Goal: Task Accomplishment & Management: Manage account settings

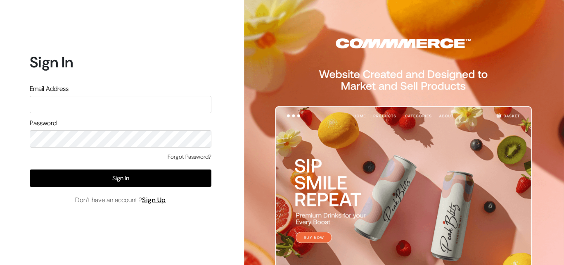
type input "k"
type input "ksnaturals9@gmail.com"
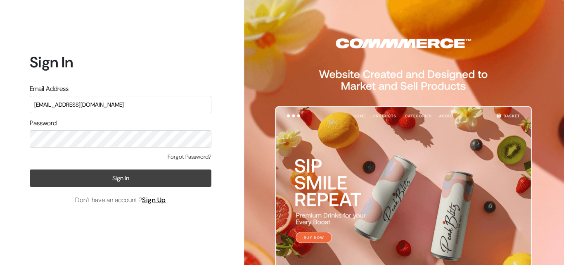
click at [130, 180] on button "Sign In" at bounding box center [121, 177] width 182 height 17
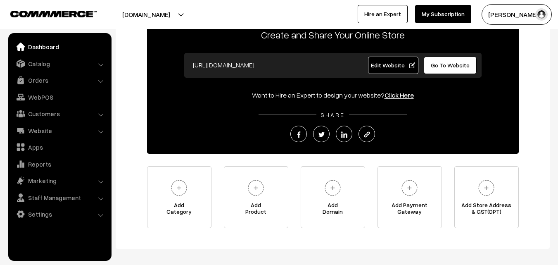
scroll to position [14, 0]
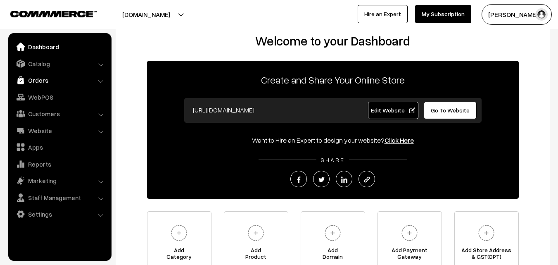
click at [40, 83] on link "Orders" at bounding box center [59, 80] width 98 height 15
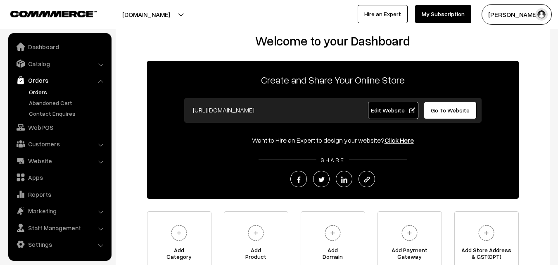
click at [38, 91] on link "Orders" at bounding box center [68, 92] width 82 height 9
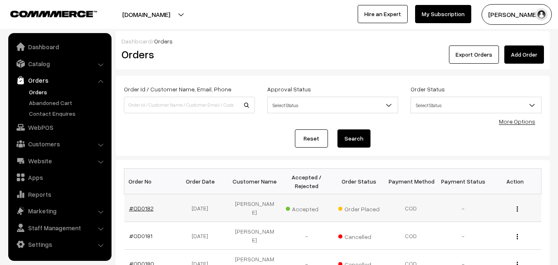
click at [140, 206] on link "#OD0182" at bounding box center [141, 207] width 24 height 7
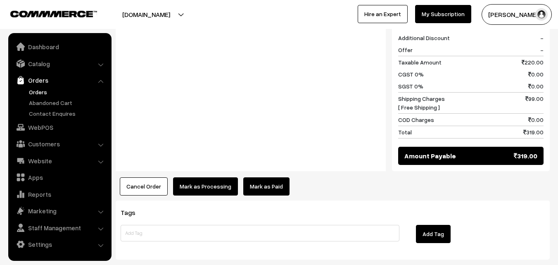
scroll to position [338, 0]
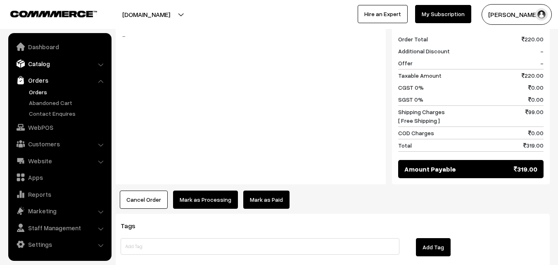
click at [38, 61] on link "Catalog" at bounding box center [59, 63] width 98 height 15
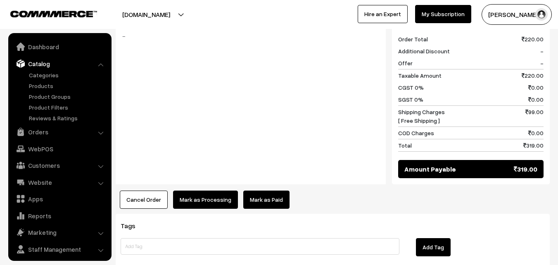
click at [38, 61] on link "Catalog" at bounding box center [59, 63] width 98 height 15
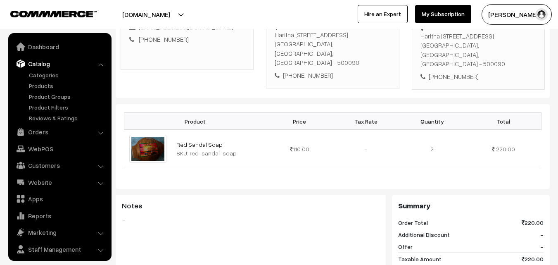
scroll to position [131, 0]
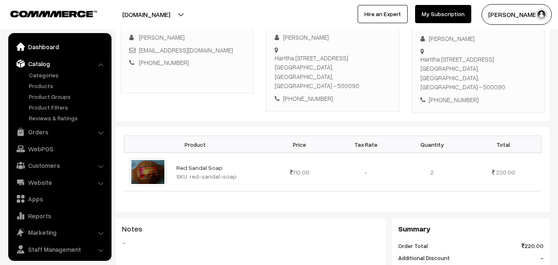
click at [43, 47] on link "Dashboard" at bounding box center [59, 46] width 98 height 15
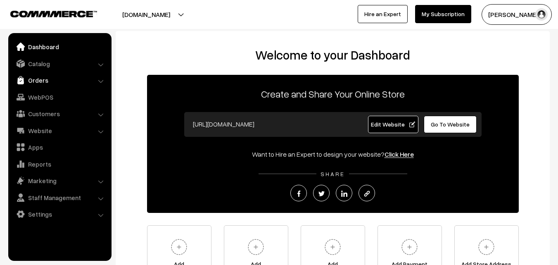
click at [41, 81] on link "Orders" at bounding box center [59, 80] width 98 height 15
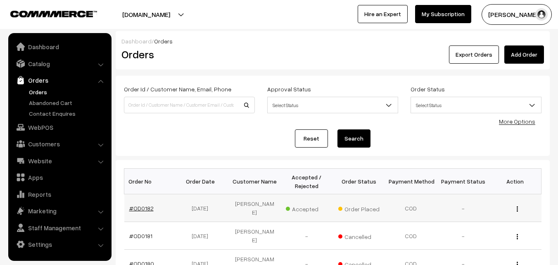
drag, startPoint x: 0, startPoint y: 0, endPoint x: 140, endPoint y: 201, distance: 244.4
click at [140, 204] on link "#OD0182" at bounding box center [141, 207] width 24 height 7
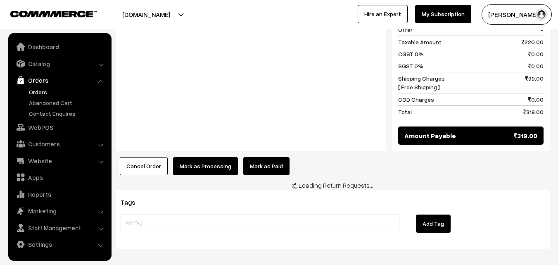
scroll to position [371, 0]
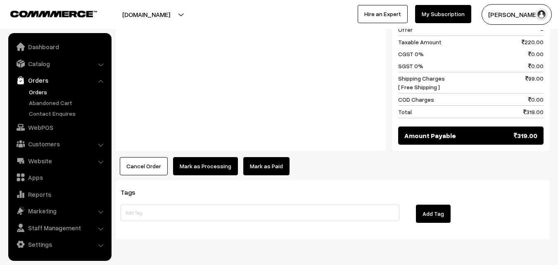
click at [135, 157] on button "Cancel Order" at bounding box center [144, 166] width 48 height 18
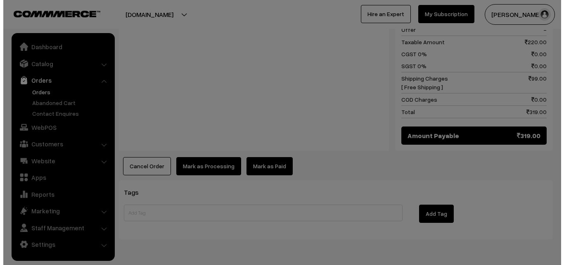
scroll to position [372, 0]
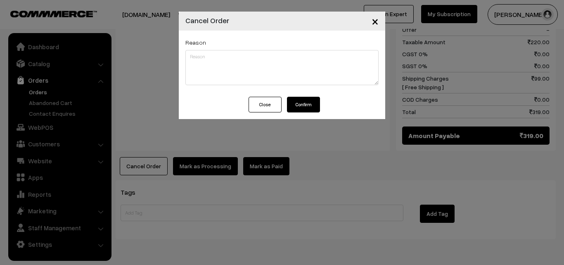
click at [298, 108] on button "Confirm" at bounding box center [303, 105] width 33 height 16
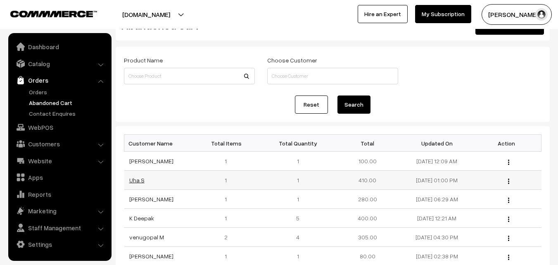
scroll to position [41, 0]
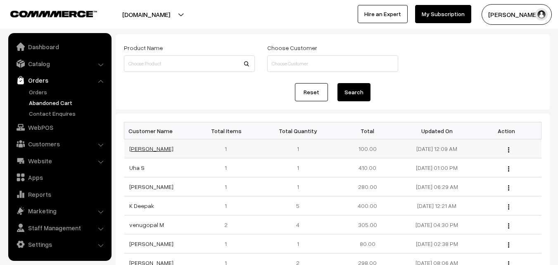
click at [139, 151] on link "[PERSON_NAME]" at bounding box center [151, 148] width 44 height 7
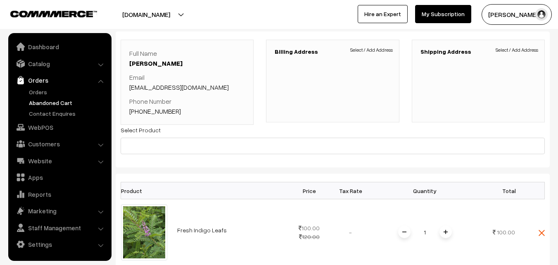
scroll to position [41, 0]
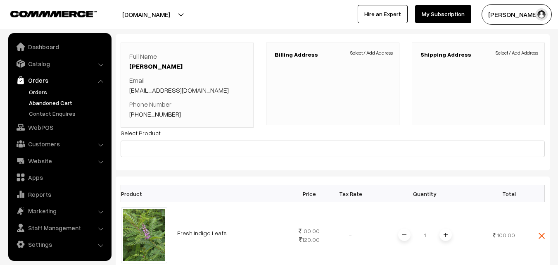
click at [42, 93] on link "Orders" at bounding box center [68, 92] width 82 height 9
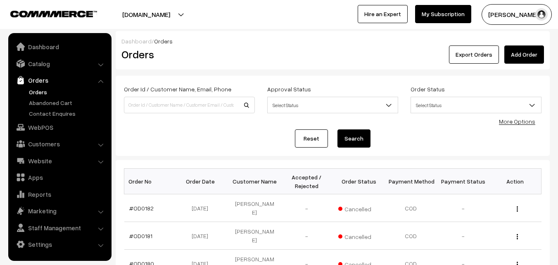
click at [499, 16] on button "[PERSON_NAME]" at bounding box center [516, 14] width 70 height 21
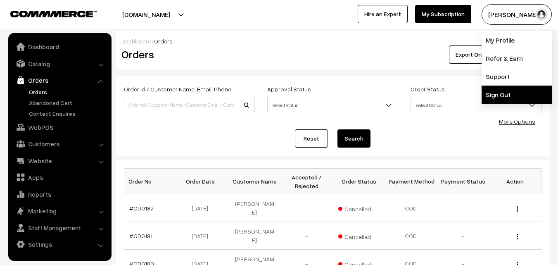
click at [510, 92] on link "Sign Out" at bounding box center [516, 94] width 70 height 18
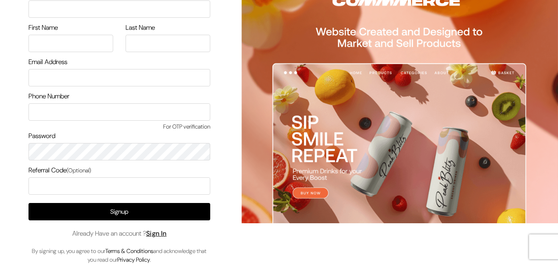
scroll to position [47, 0]
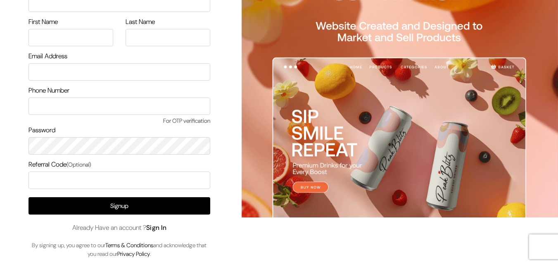
click at [162, 226] on link "Sign In" at bounding box center [156, 227] width 21 height 9
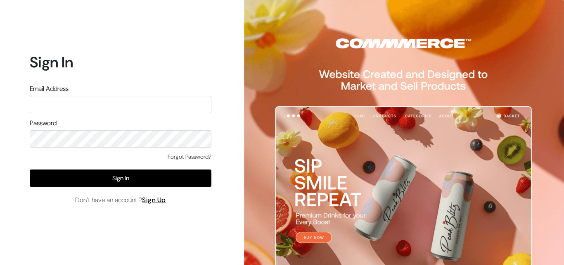
click at [81, 99] on input "text" at bounding box center [121, 104] width 182 height 17
type input "k"
type input "[EMAIL_ADDRESS][DOMAIN_NAME]"
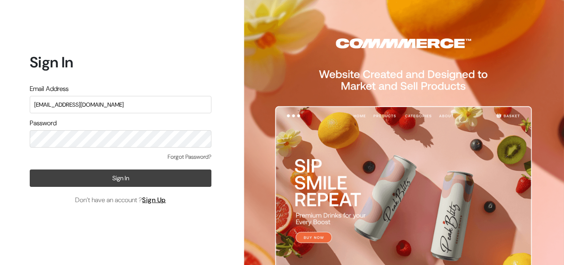
click at [128, 182] on button "Sign In" at bounding box center [121, 177] width 182 height 17
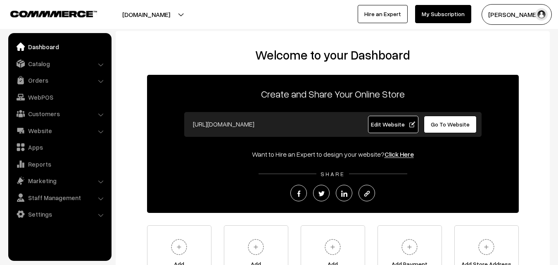
click at [51, 84] on link "Orders" at bounding box center [59, 80] width 98 height 15
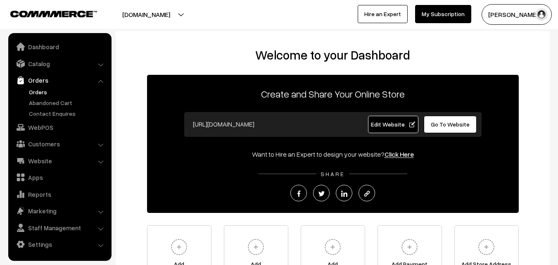
click at [42, 90] on link "Orders" at bounding box center [68, 92] width 82 height 9
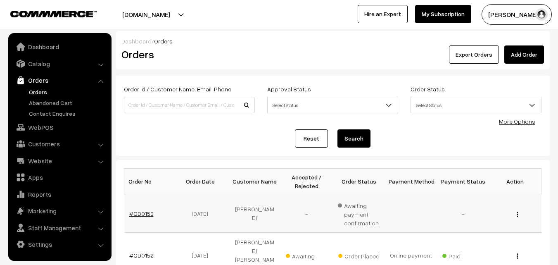
click at [138, 214] on link "#OD0153" at bounding box center [141, 213] width 24 height 7
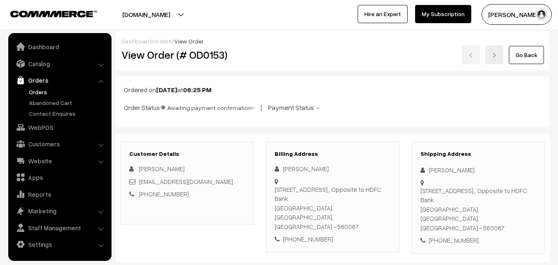
scroll to position [165, 0]
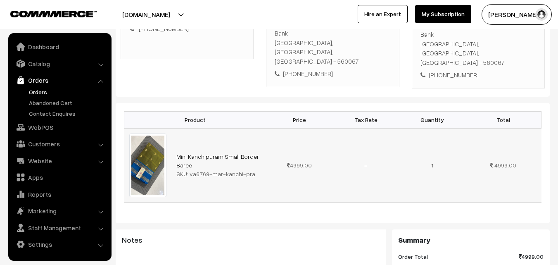
drag, startPoint x: 189, startPoint y: 156, endPoint x: 249, endPoint y: 153, distance: 59.9
click at [249, 169] on div "SKU: va6769-mar-kanchi-pra" at bounding box center [218, 173] width 85 height 9
copy div "va6769-mar-kanchi-pra"
click at [61, 106] on link "Abandoned Cart" at bounding box center [68, 102] width 82 height 9
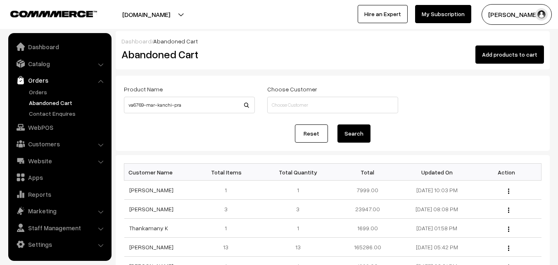
type input "va6769-mar-kanchi-pra"
click at [346, 130] on button "Search" at bounding box center [353, 133] width 33 height 18
drag, startPoint x: 185, startPoint y: 106, endPoint x: 114, endPoint y: 111, distance: 71.6
click at [114, 111] on div "Dashboard / Abandoned Cart Abandoned Cart Add products to cart Product Name va6…" at bounding box center [279, 225] width 558 height 389
click at [38, 63] on link "Catalog" at bounding box center [59, 63] width 98 height 15
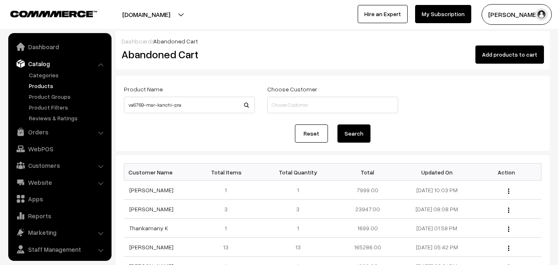
click at [40, 86] on link "Products" at bounding box center [68, 85] width 82 height 9
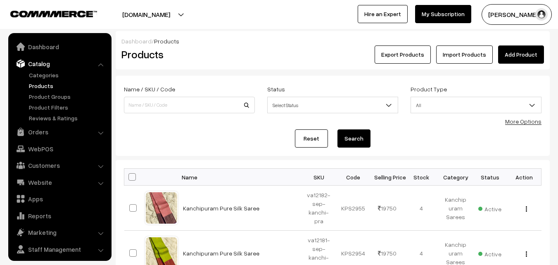
scroll to position [21, 0]
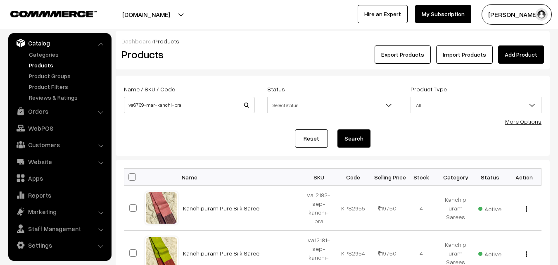
type input "va6769-mar-kanchi-pra"
click at [348, 139] on button "Search" at bounding box center [353, 138] width 33 height 18
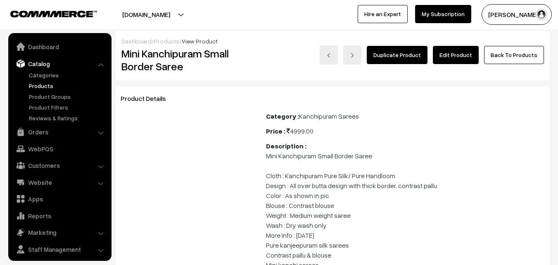
scroll to position [21, 0]
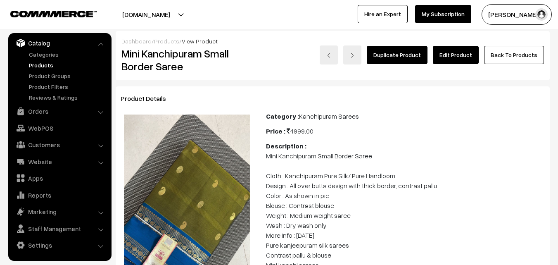
click at [451, 52] on link "Edit Product" at bounding box center [456, 55] width 46 height 18
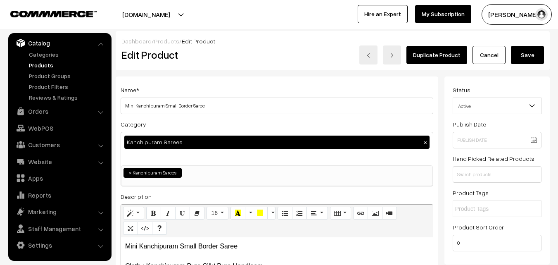
click at [44, 65] on link "Products" at bounding box center [68, 65] width 82 height 9
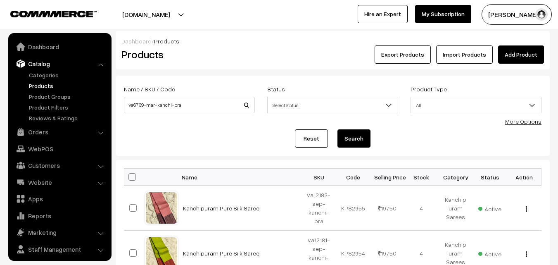
type input "va6769-mar-kanchi-pra"
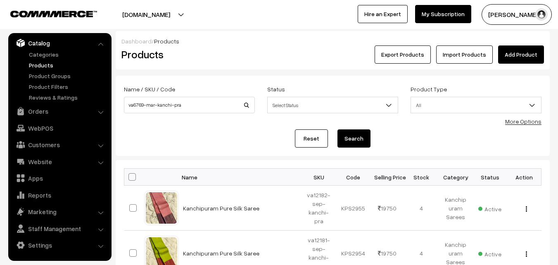
click at [342, 140] on button "Search" at bounding box center [353, 138] width 33 height 18
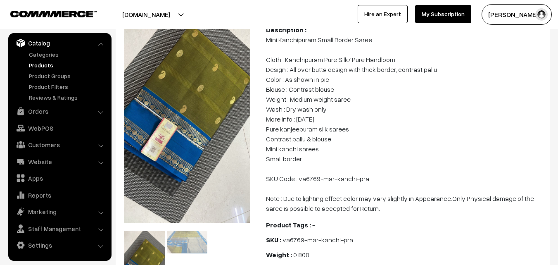
scroll to position [124, 0]
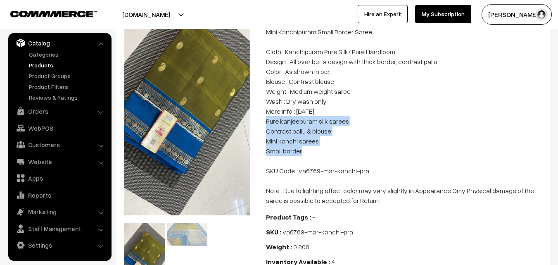
drag, startPoint x: 266, startPoint y: 121, endPoint x: 301, endPoint y: 152, distance: 46.5
click at [301, 152] on p "Mini Kanchipuram Small Border Saree Cloth : Kanchipuram Pure Silk/ Pure Handloo…" at bounding box center [405, 116] width 279 height 178
copy p "Pure kanjeepuram silk sarees Contrast pallu & blouse Mini kanchi sarees Small b…"
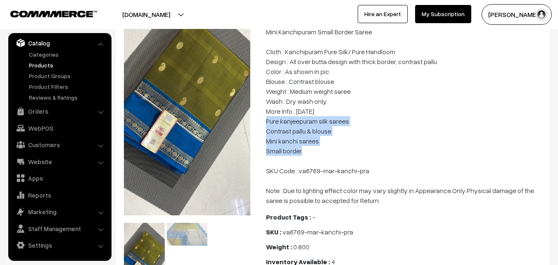
click at [39, 68] on link "Products" at bounding box center [68, 65] width 82 height 9
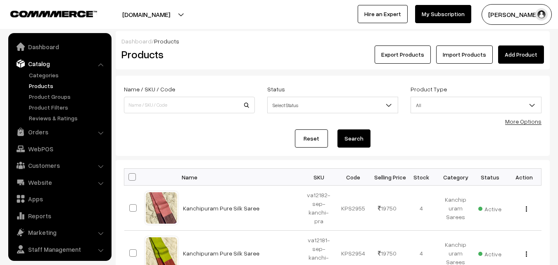
scroll to position [21, 0]
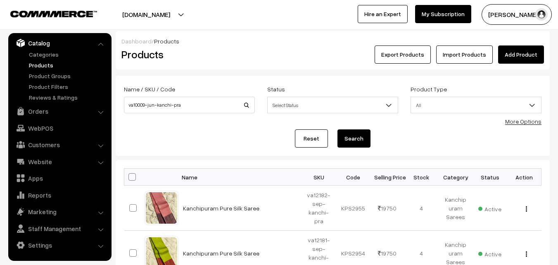
type input "va10009-jun-kanchi-pra"
click at [349, 139] on button "Search" at bounding box center [353, 138] width 33 height 18
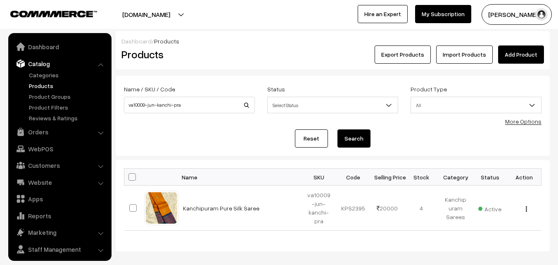
click at [232, 205] on link "Kanchipuram Pure Silk Saree" at bounding box center [221, 207] width 76 height 7
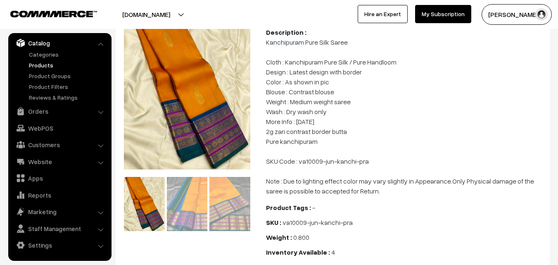
scroll to position [124, 0]
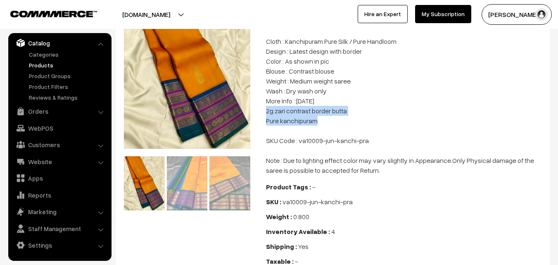
drag, startPoint x: 266, startPoint y: 120, endPoint x: 326, endPoint y: 134, distance: 61.8
click at [326, 134] on p "Kanchipuram Pure Silk Saree Cloth : Kanchipuram Pure Silk / Pure Handloom Desig…" at bounding box center [405, 96] width 279 height 159
copy p "2g zari contrast border butta Pure kanchipuram"
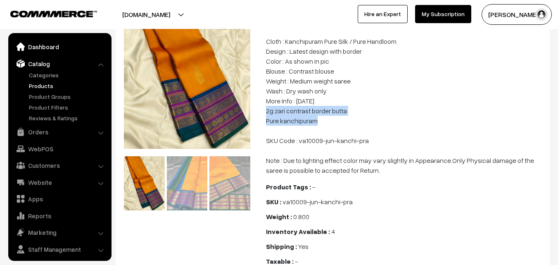
click at [51, 47] on link "Dashboard" at bounding box center [59, 46] width 98 height 15
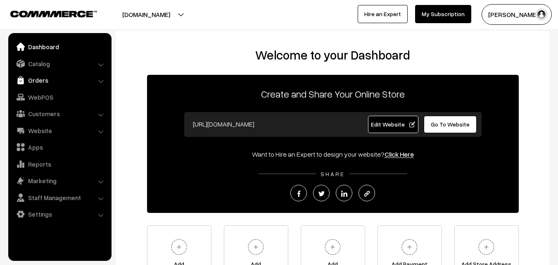
click at [43, 83] on link "Orders" at bounding box center [59, 80] width 98 height 15
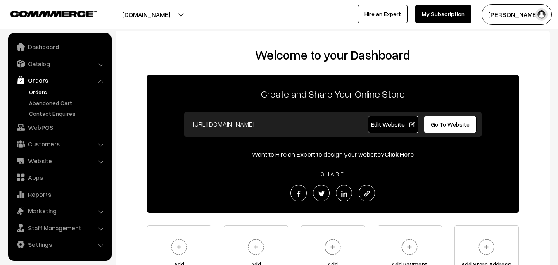
click at [42, 90] on link "Orders" at bounding box center [68, 92] width 82 height 9
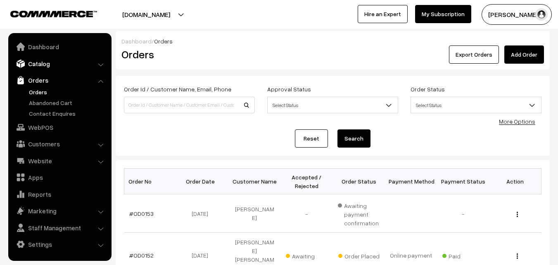
click at [44, 65] on link "Catalog" at bounding box center [59, 63] width 98 height 15
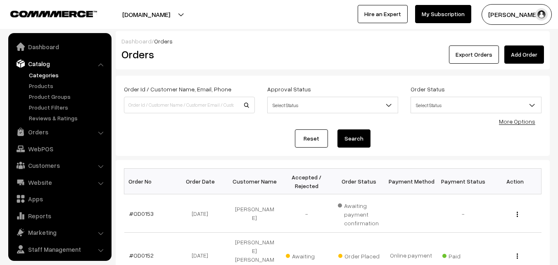
click at [45, 76] on link "Categories" at bounding box center [68, 75] width 82 height 9
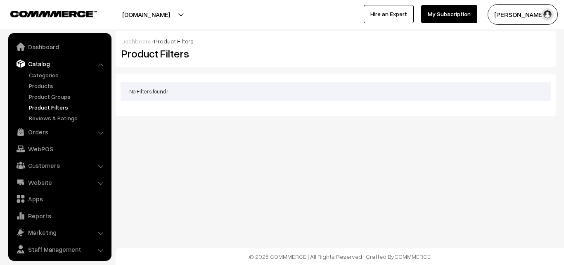
click at [43, 81] on link "Products" at bounding box center [68, 85] width 82 height 9
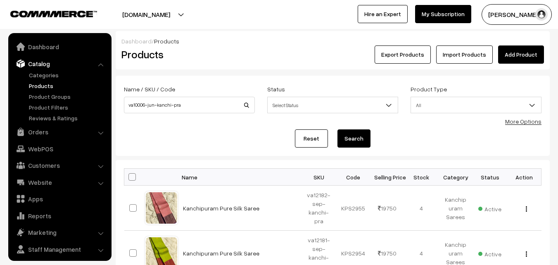
scroll to position [21, 0]
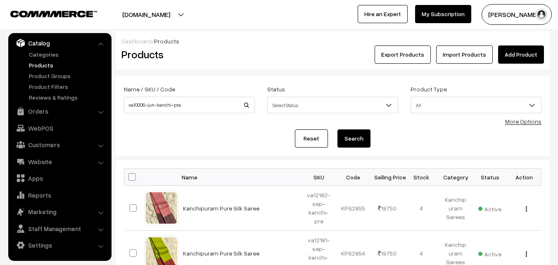
type input "va10006-jun-kanchi-pra"
click at [360, 136] on button "Search" at bounding box center [353, 138] width 33 height 18
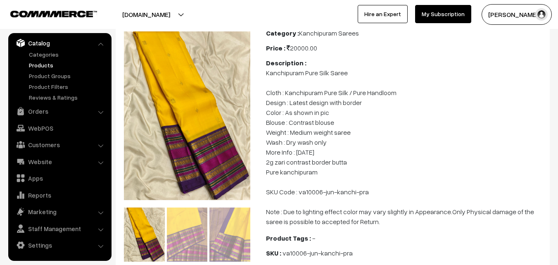
scroll to position [83, 0]
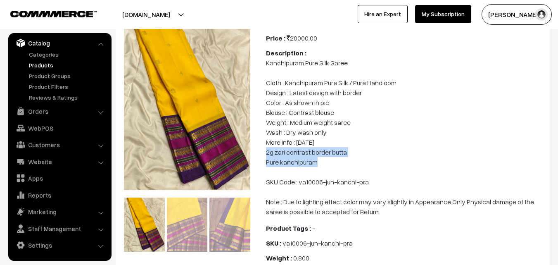
drag, startPoint x: 266, startPoint y: 161, endPoint x: 335, endPoint y: 171, distance: 69.6
click at [335, 171] on p "Kanchipuram Pure Silk Saree Cloth : Kanchipuram Pure Silk / Pure Handloom Desig…" at bounding box center [405, 137] width 279 height 159
copy p "2g zari contrast border butta Pure kanchipuram"
